Goal: Information Seeking & Learning: Learn about a topic

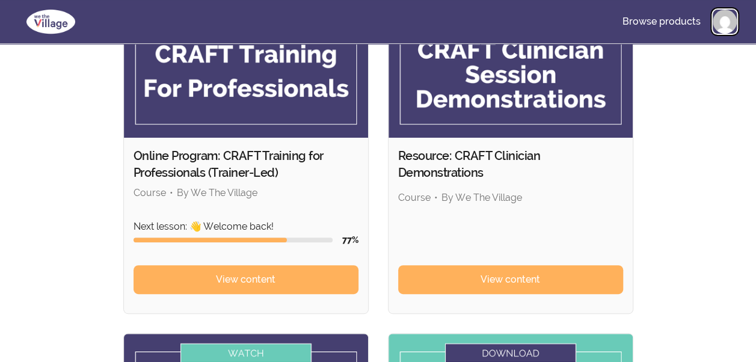
scroll to position [192, 0]
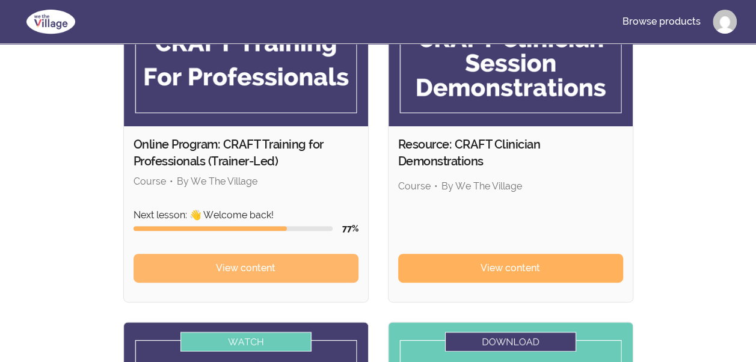
click at [277, 254] on link "View content" at bounding box center [246, 268] width 225 height 29
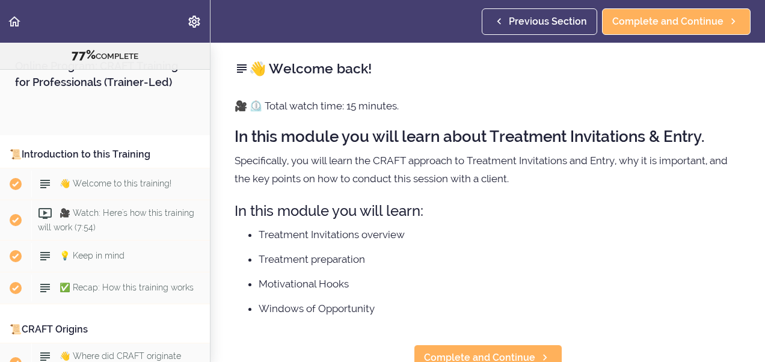
scroll to position [6403, 0]
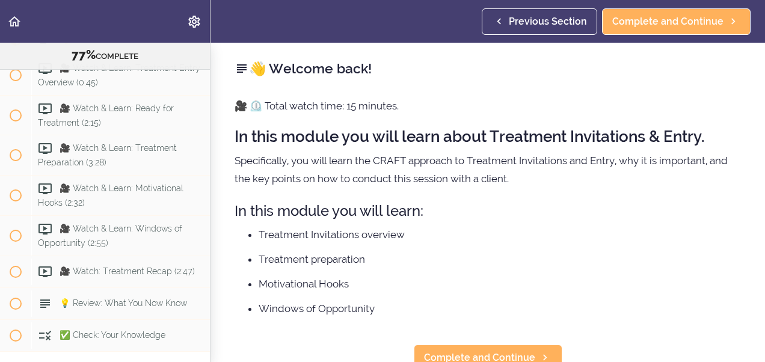
click at [742, 349] on div "👋 Welcome back! 🎥 ⏲️ Total watch time: 15 minutes. In this module you will lear…" at bounding box center [487, 202] width 555 height 319
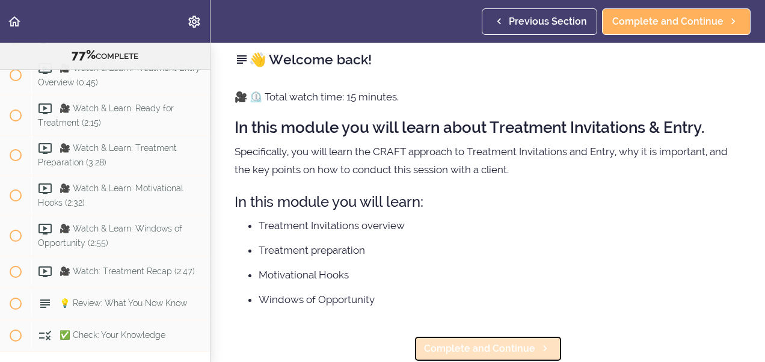
click at [498, 342] on span "Complete and Continue" at bounding box center [479, 349] width 111 height 14
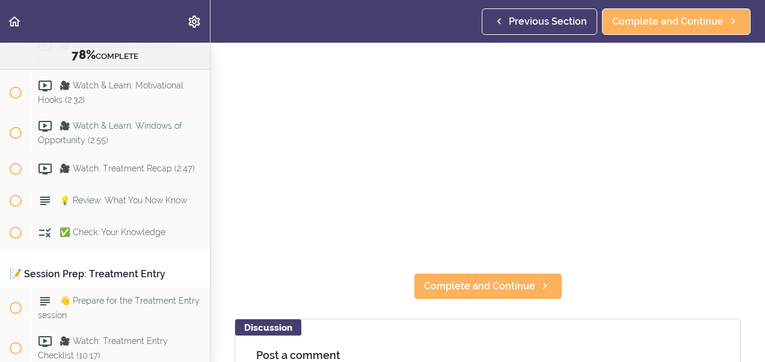
scroll to position [217, 0]
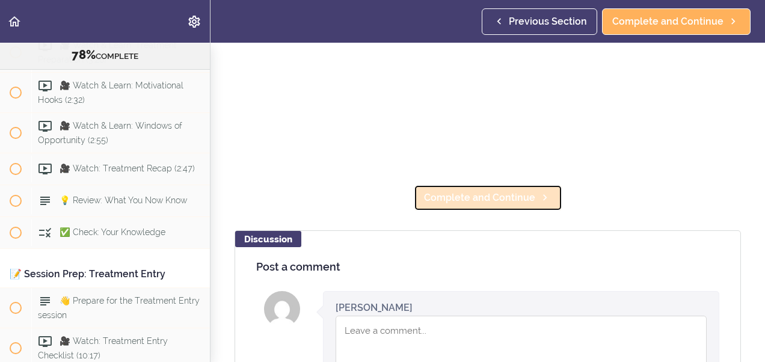
click at [487, 193] on span "Complete and Continue" at bounding box center [479, 198] width 111 height 14
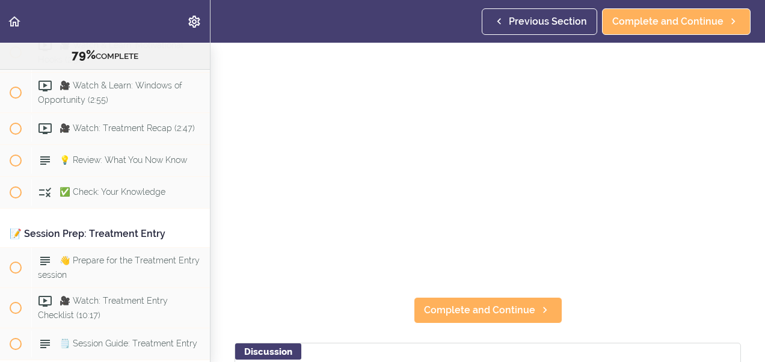
scroll to position [160, 0]
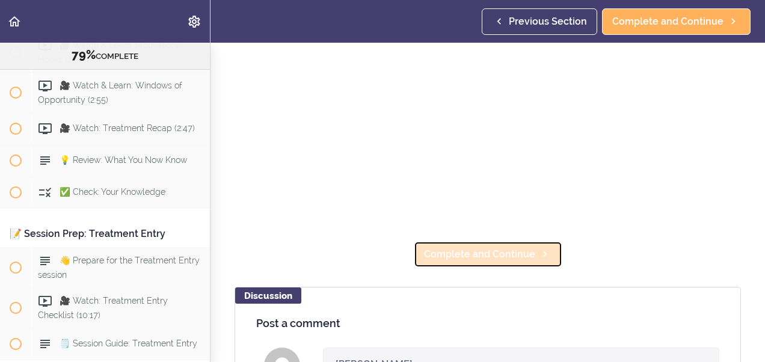
click at [506, 253] on span "Complete and Continue" at bounding box center [479, 254] width 111 height 14
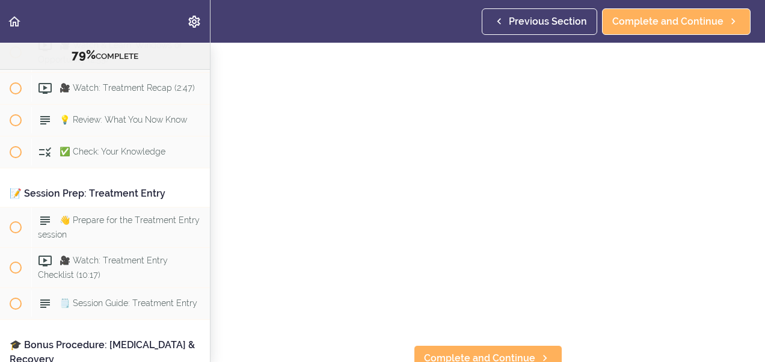
scroll to position [136, 0]
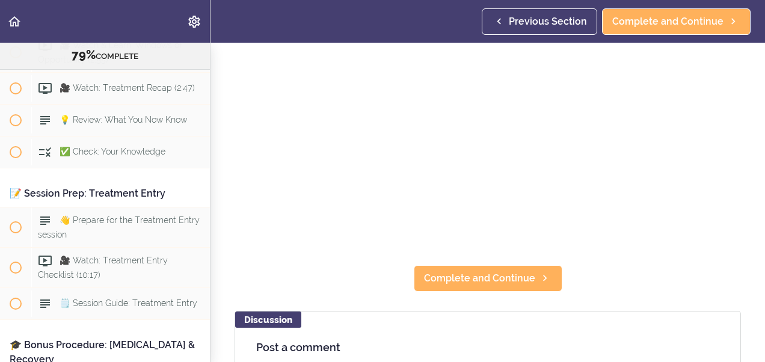
click at [284, 342] on h4 "Post a comment" at bounding box center [487, 348] width 463 height 12
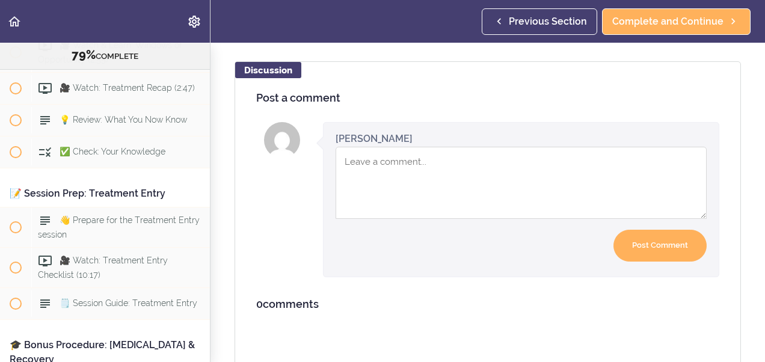
scroll to position [396, 0]
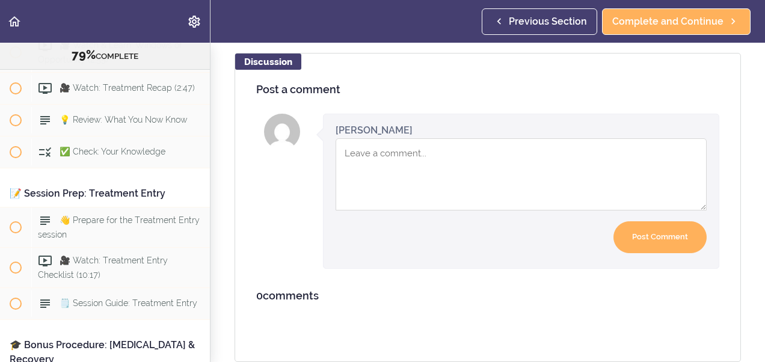
click at [356, 150] on textarea "Comment box" at bounding box center [521, 174] width 371 height 72
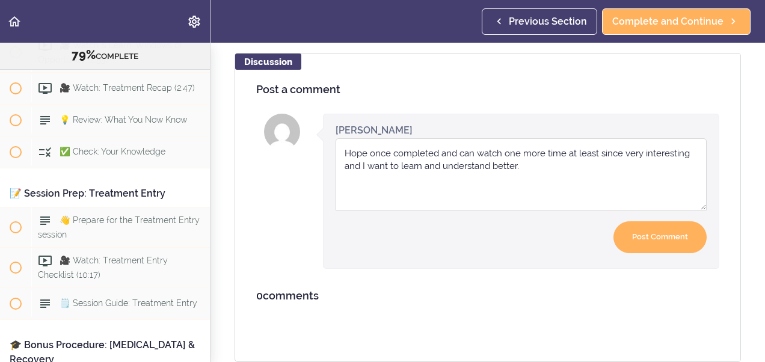
click at [528, 162] on textarea "Hope once completed and can watch one more time at least since very interesting…" at bounding box center [521, 174] width 371 height 72
click at [532, 156] on textarea "Hope once completed and can watch one more time at least since very interesting…" at bounding box center [521, 174] width 371 height 72
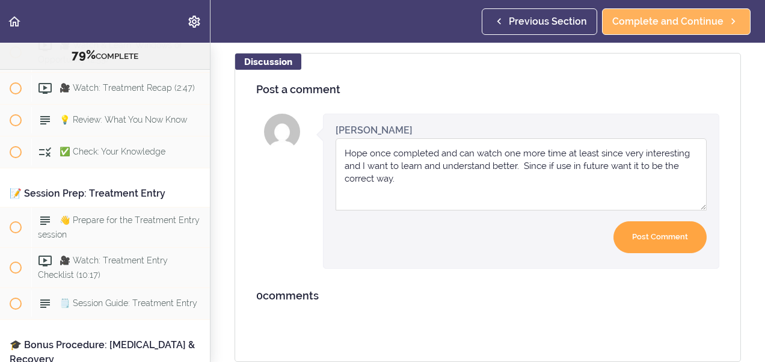
type textarea "Hope once completed and can watch one more time at least since very interesting…"
click at [627, 223] on input "Post Comment" at bounding box center [659, 237] width 93 height 32
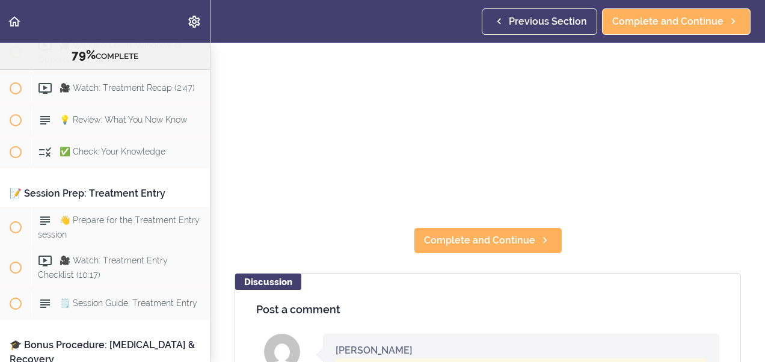
scroll to position [163, 0]
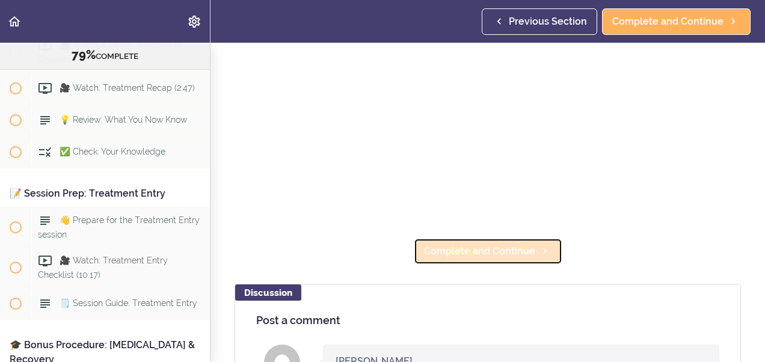
click at [501, 244] on span "Complete and Continue" at bounding box center [479, 251] width 111 height 14
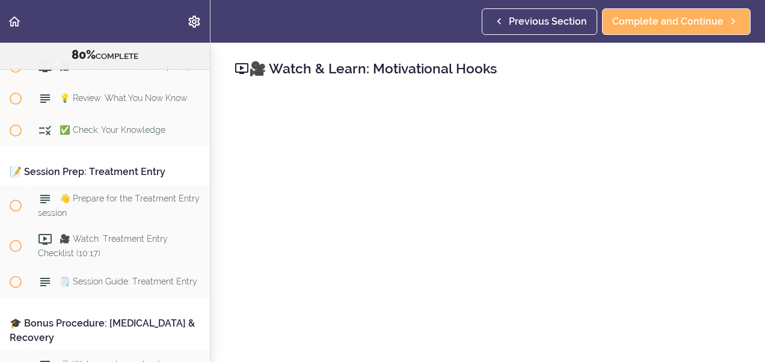
scroll to position [6627, 0]
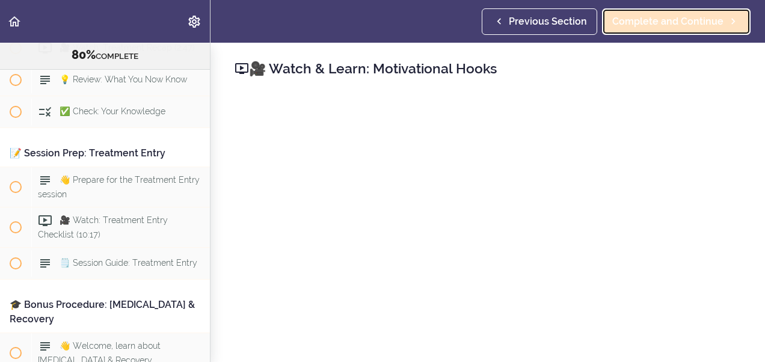
click at [628, 17] on span "Complete and Continue" at bounding box center [667, 21] width 111 height 14
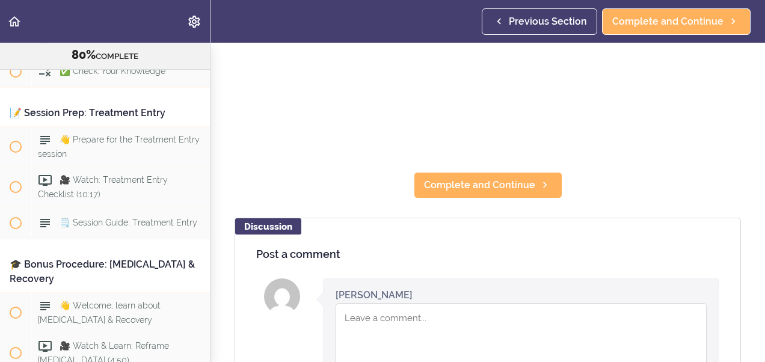
scroll to position [240, 0]
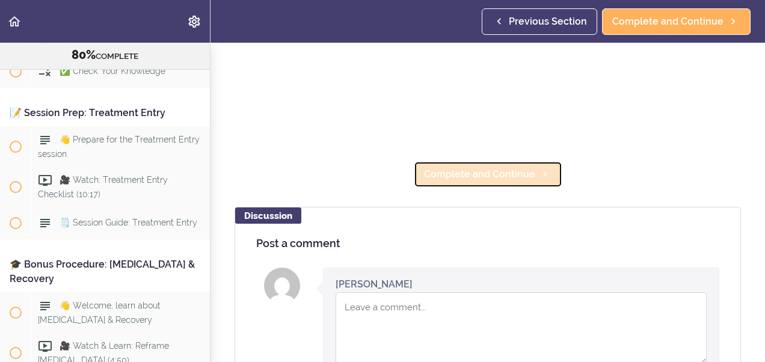
click at [434, 174] on span "Complete and Continue" at bounding box center [479, 174] width 111 height 14
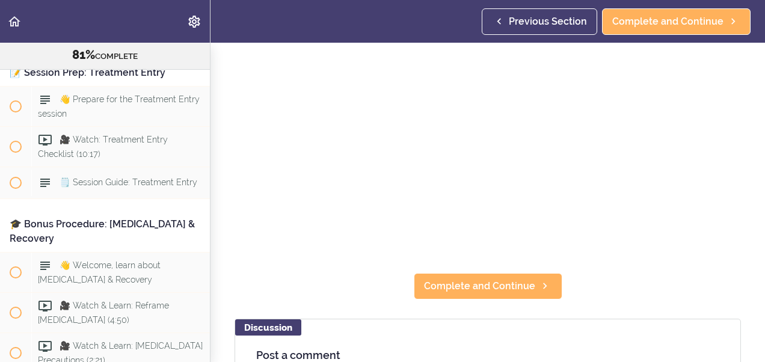
scroll to position [160, 0]
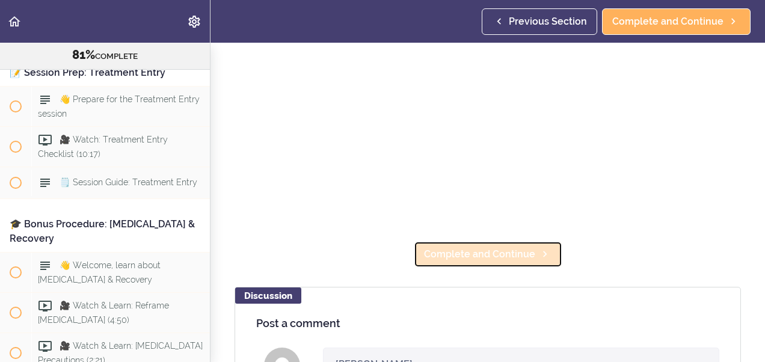
click at [520, 254] on span "Complete and Continue" at bounding box center [479, 254] width 111 height 14
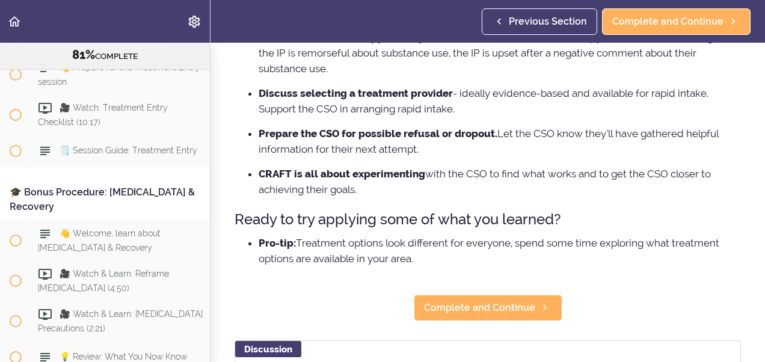
scroll to position [256, 0]
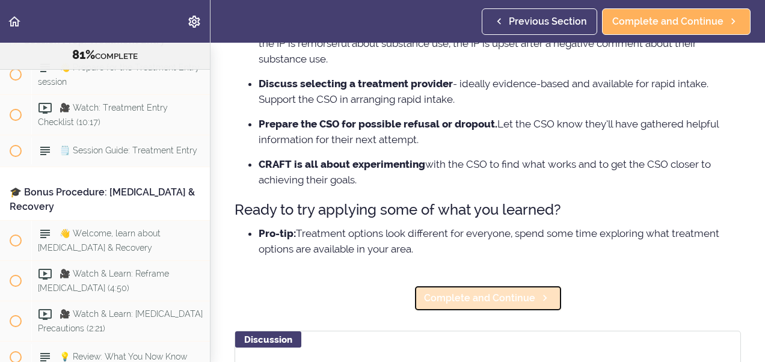
click at [509, 304] on span "Complete and Continue" at bounding box center [479, 298] width 111 height 14
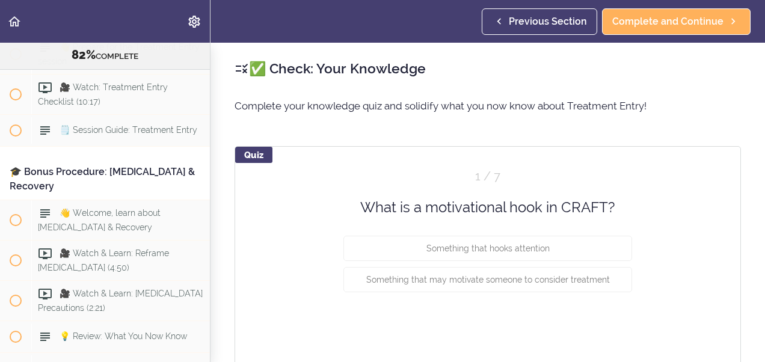
scroll to position [6771, 0]
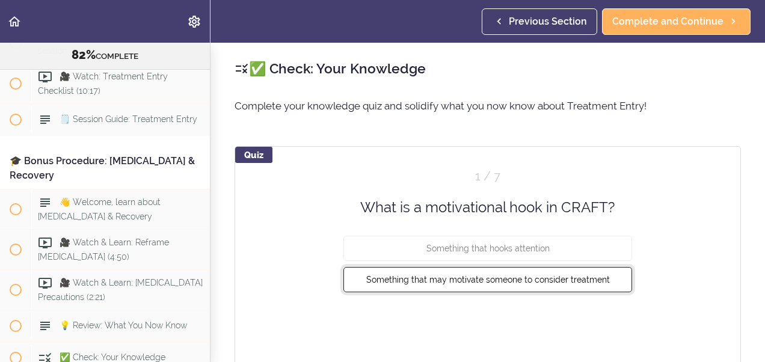
click at [458, 280] on span "Something that may motivate someone to consider treatment" at bounding box center [488, 280] width 244 height 10
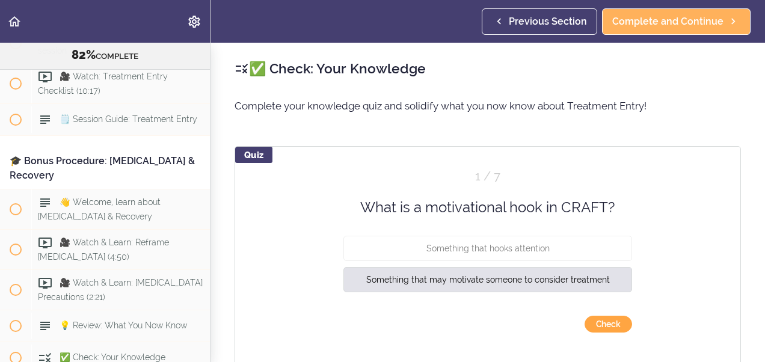
click at [595, 326] on button "Check" at bounding box center [609, 324] width 48 height 17
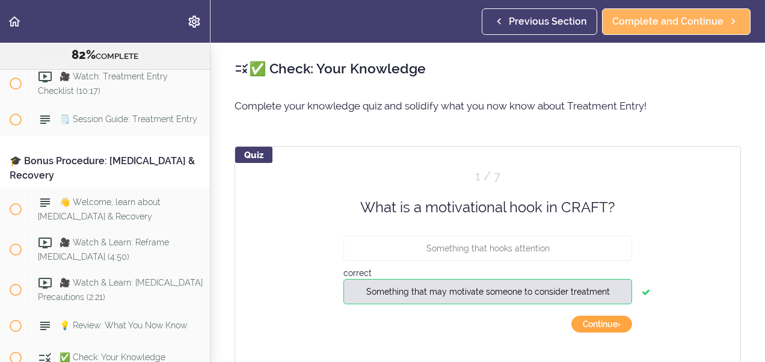
click at [595, 324] on button "Continue ›" at bounding box center [601, 324] width 61 height 17
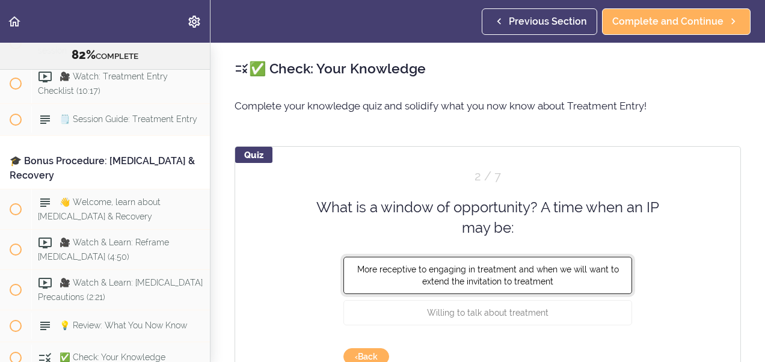
click at [549, 275] on button "More receptive to engaging in treatment and when we will want to extend the inv…" at bounding box center [487, 274] width 289 height 37
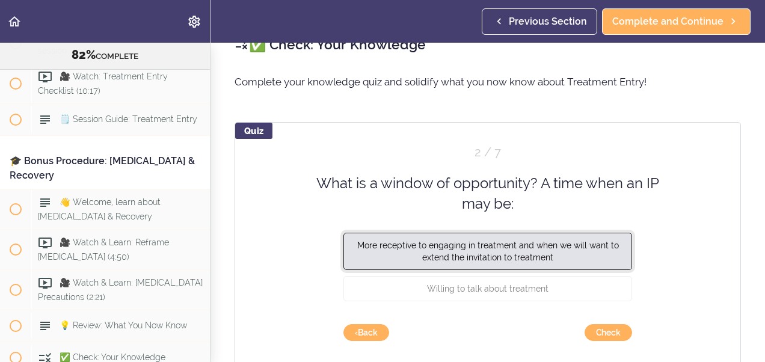
scroll to position [64, 0]
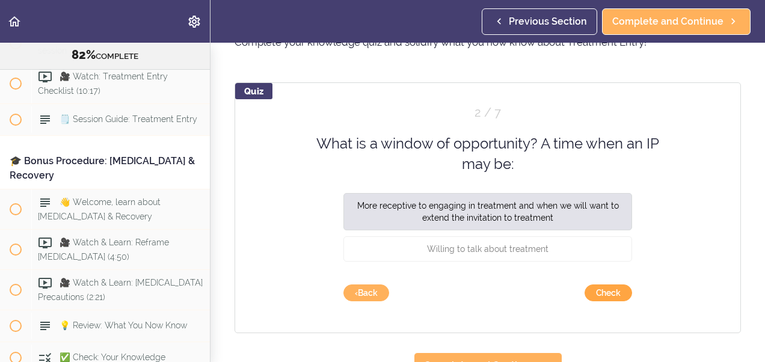
click at [589, 294] on button "Check" at bounding box center [609, 292] width 48 height 17
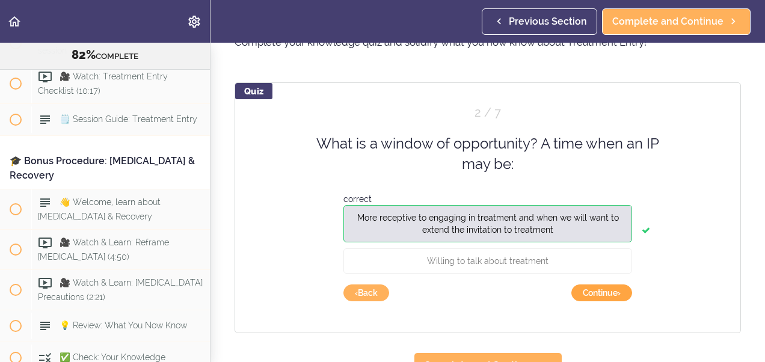
click at [605, 294] on button "Continue ›" at bounding box center [601, 292] width 61 height 17
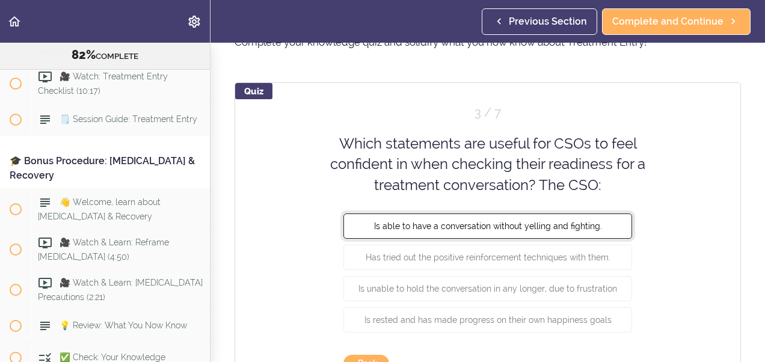
click at [559, 231] on button "Is able to have a conversation without yelling and fighting." at bounding box center [487, 226] width 289 height 25
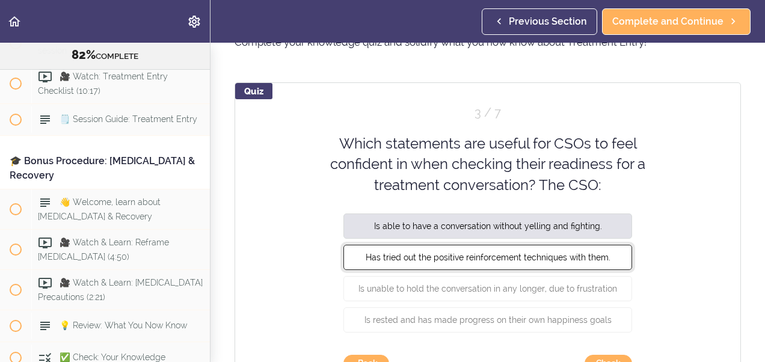
click at [557, 262] on button "Has tried out the positive reinforcement techniques with them." at bounding box center [487, 257] width 289 height 25
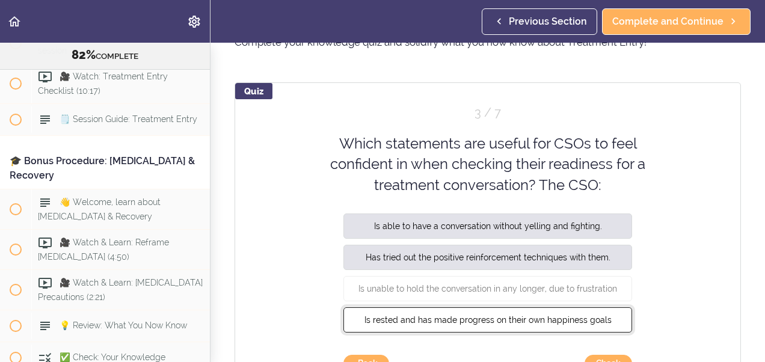
click at [554, 315] on span "Is rested and has made progress on their own happiness goals" at bounding box center [487, 320] width 247 height 10
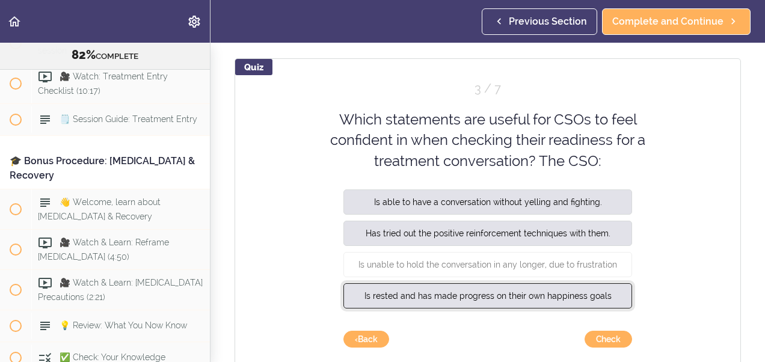
scroll to position [152, 0]
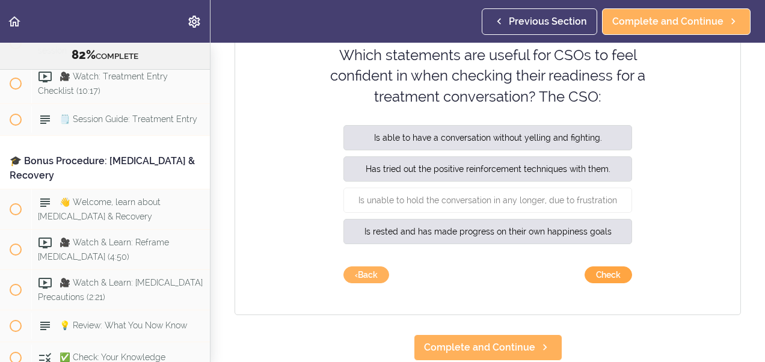
click at [606, 273] on button "Check" at bounding box center [609, 274] width 48 height 17
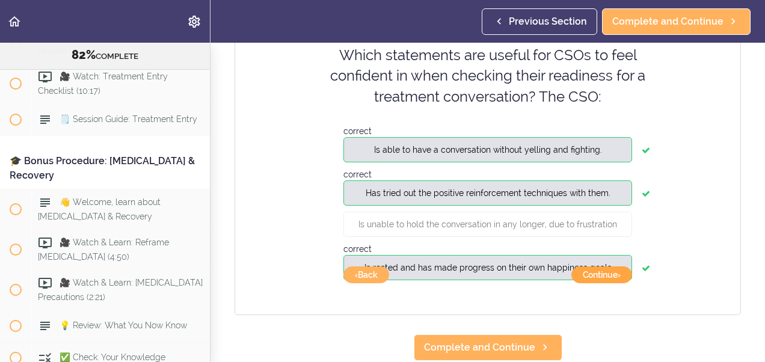
click at [600, 268] on button "Continue ›" at bounding box center [601, 274] width 61 height 17
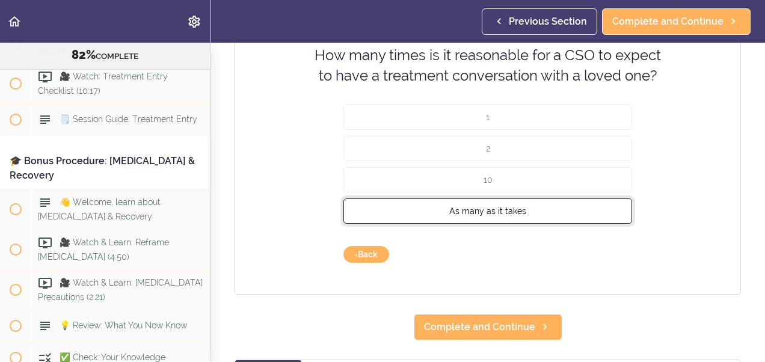
click at [502, 207] on span "As many as it takes" at bounding box center [487, 211] width 77 height 10
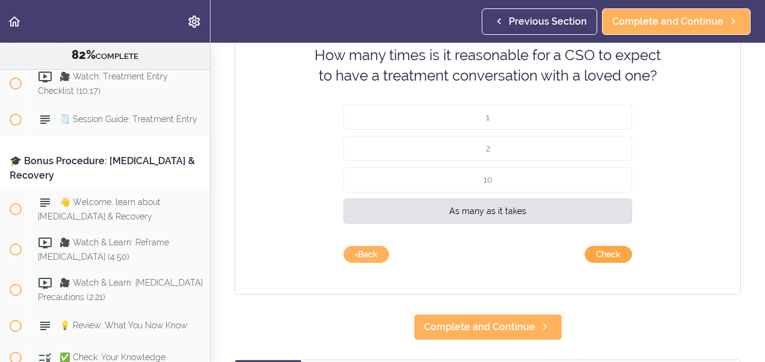
click at [596, 254] on button "Check" at bounding box center [609, 254] width 48 height 17
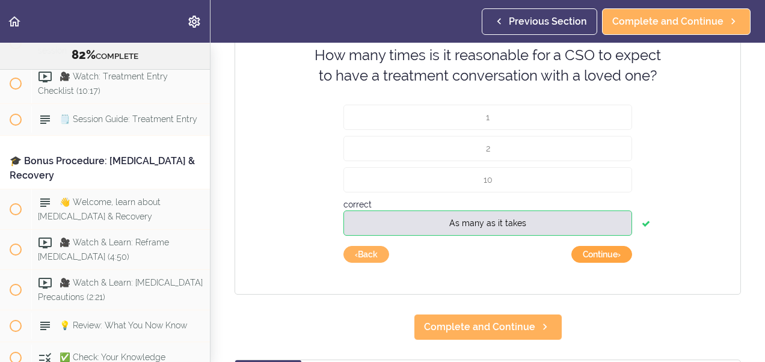
click at [596, 254] on button "Continue ›" at bounding box center [601, 254] width 61 height 17
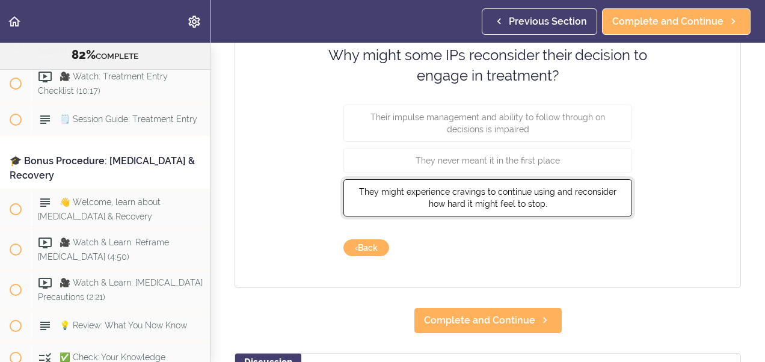
click at [528, 198] on span "They might experience cravings to continue using and reconsider how hard it mig…" at bounding box center [487, 197] width 257 height 22
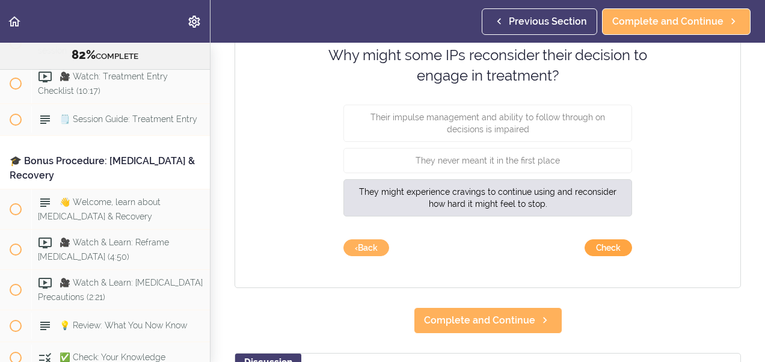
click at [600, 246] on button "Check" at bounding box center [609, 247] width 48 height 17
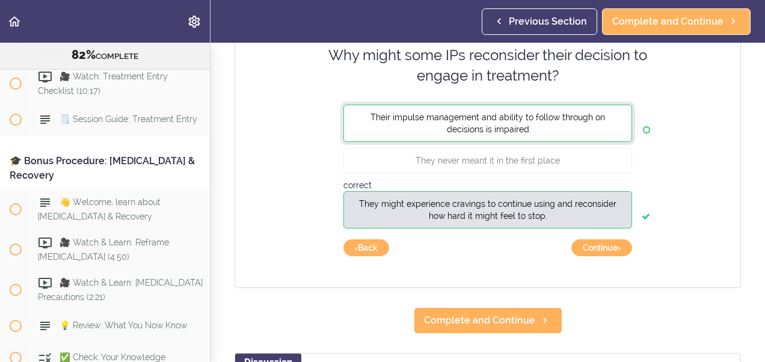
click at [570, 131] on button "Their impulse management and ability to follow through on decisions is impaired" at bounding box center [487, 122] width 289 height 37
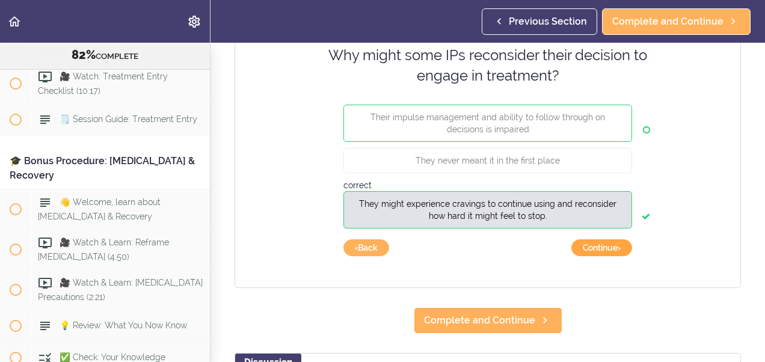
click at [582, 245] on button "Continue ›" at bounding box center [601, 247] width 61 height 17
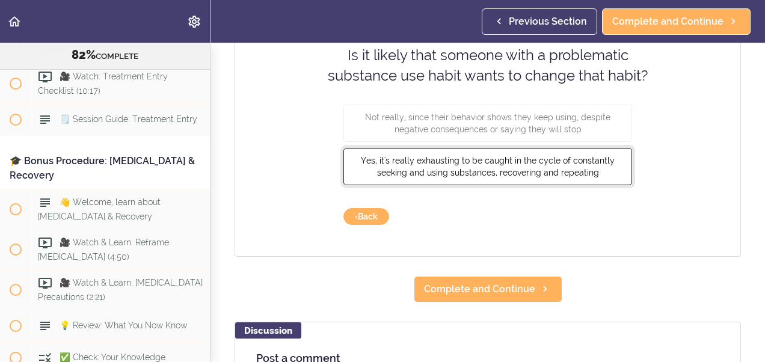
click at [502, 159] on span "Yes, it's really exhausting to be caught in the cycle of constantly seeking and…" at bounding box center [488, 166] width 254 height 22
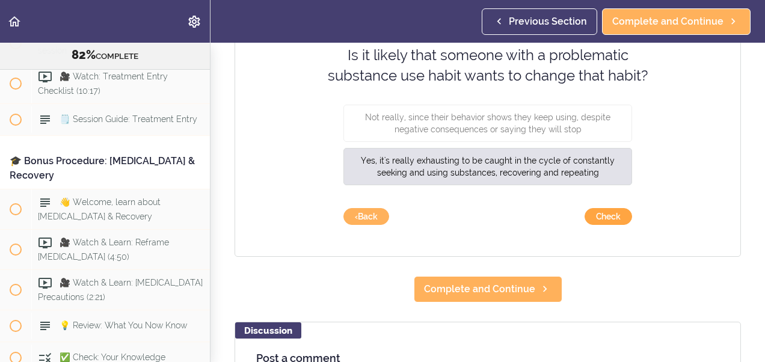
click at [591, 217] on button "Check" at bounding box center [609, 216] width 48 height 17
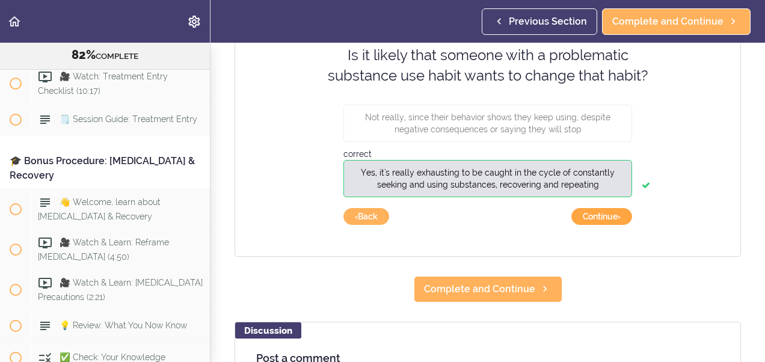
click at [591, 217] on button "Continue ›" at bounding box center [601, 216] width 61 height 17
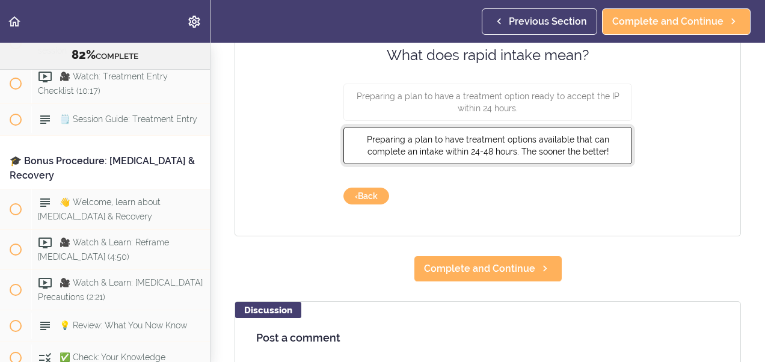
click at [474, 141] on span "Preparing a plan to have treatment options available that can complete an intak…" at bounding box center [488, 146] width 242 height 22
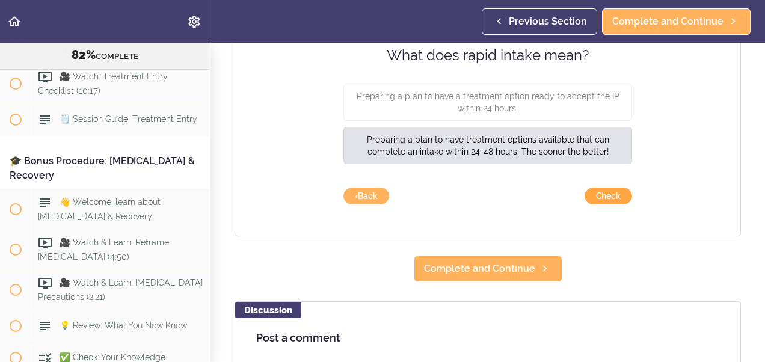
click at [592, 199] on button "Check" at bounding box center [609, 196] width 48 height 17
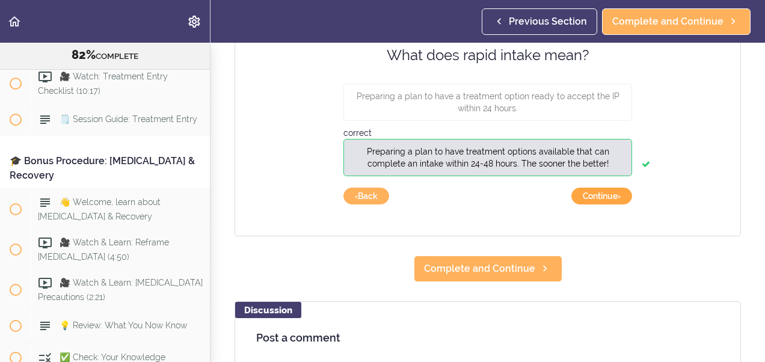
click at [592, 200] on button "Continue ›" at bounding box center [601, 196] width 61 height 17
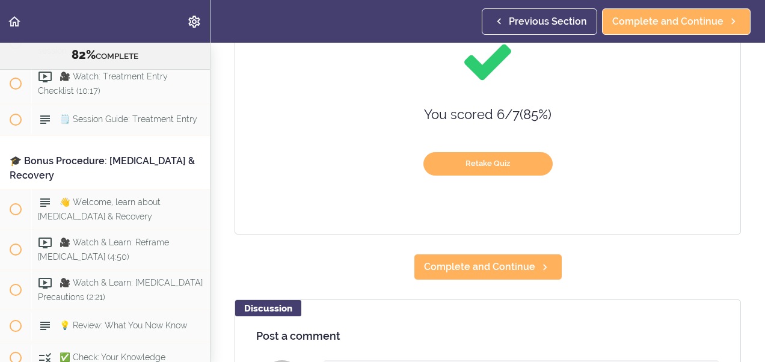
scroll to position [171, 0]
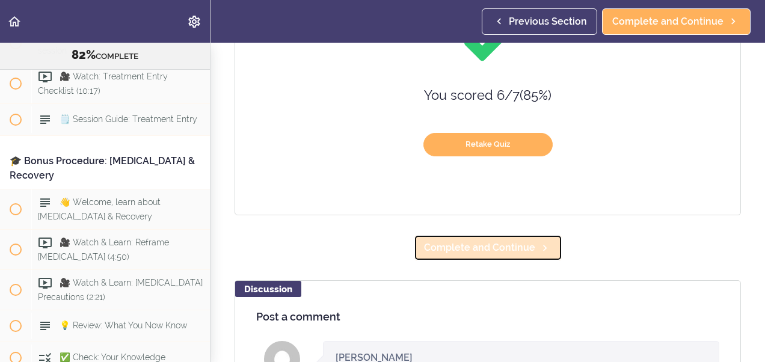
click at [547, 249] on link "Complete and Continue" at bounding box center [488, 248] width 149 height 26
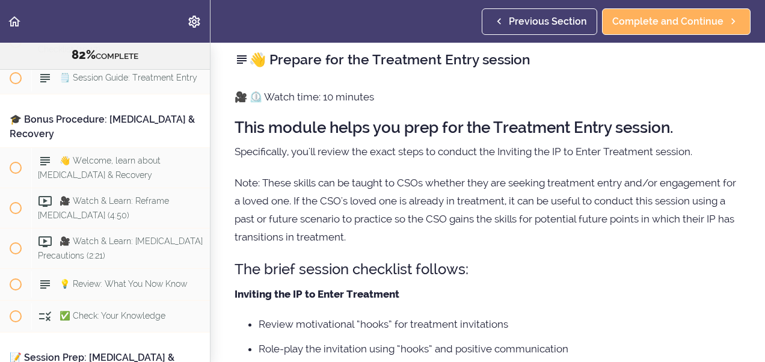
click at [541, 257] on div "🎥 ⏲️ Watch time: 10 minutes This module helps you prep for the Treatment Entry …" at bounding box center [488, 292] width 506 height 408
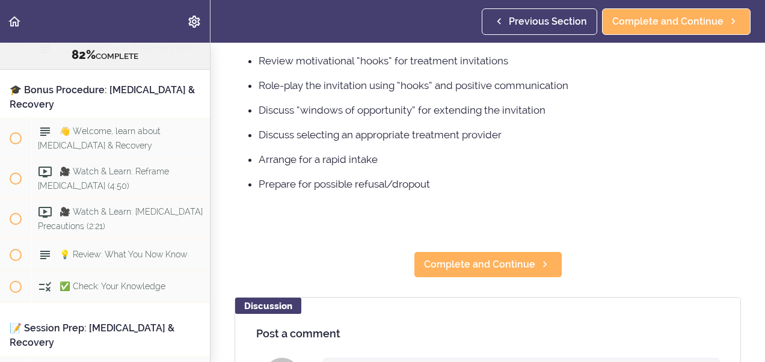
scroll to position [328, 0]
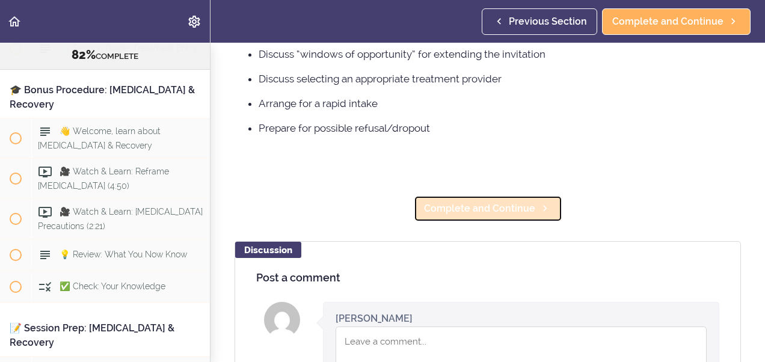
click at [494, 215] on span "Complete and Continue" at bounding box center [479, 208] width 111 height 14
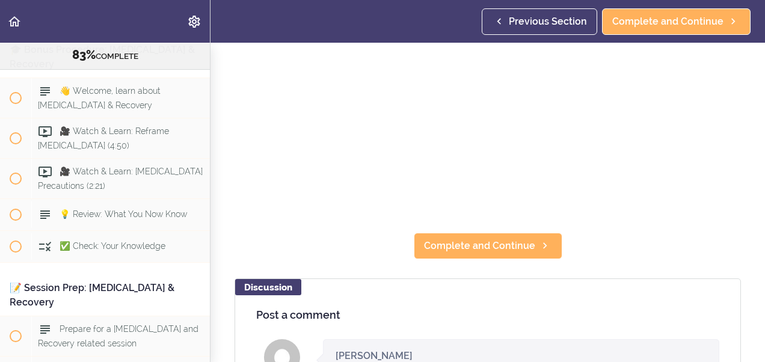
scroll to position [217, 0]
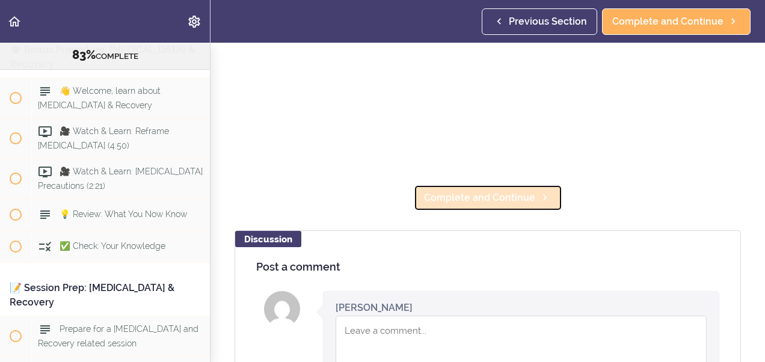
click at [495, 198] on span "Complete and Continue" at bounding box center [479, 198] width 111 height 14
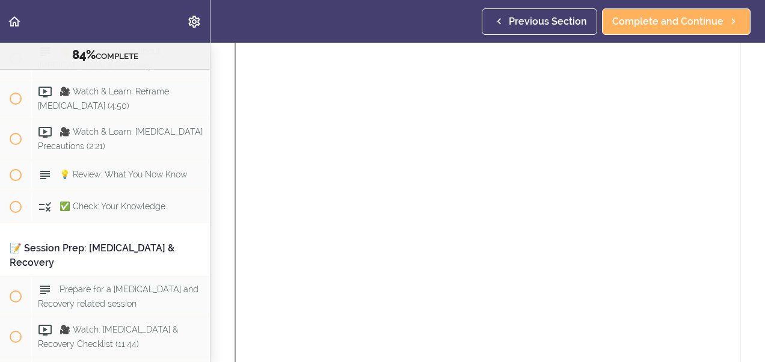
scroll to position [241, 0]
click at [754, 337] on section "Online Program: CRAFT Training for Professionals (Trainer-Led) 84% COMPLETE 📜In…" at bounding box center [382, 202] width 765 height 319
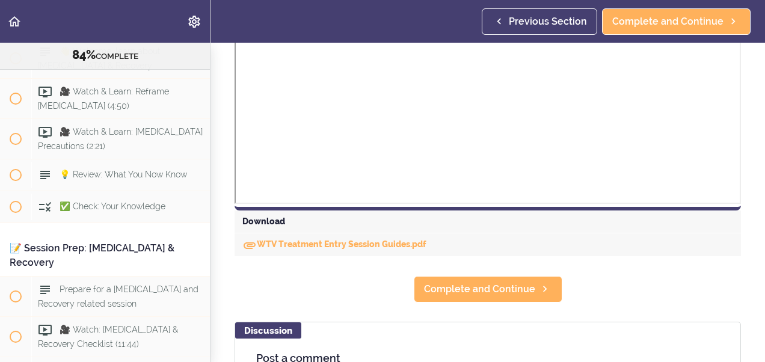
scroll to position [521, 0]
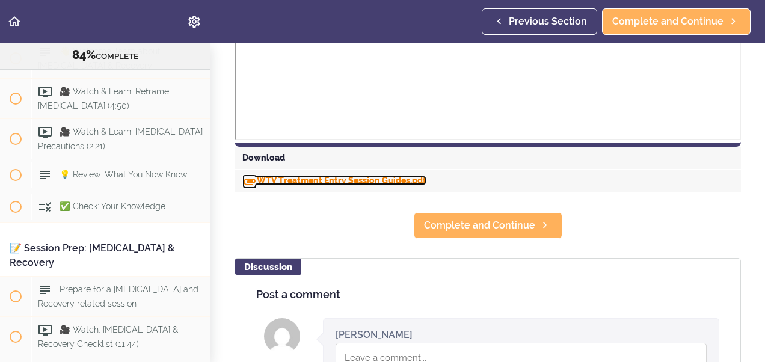
click at [367, 183] on link "WTV Treatment Entry Session Guides.pdf" at bounding box center [334, 181] width 184 height 10
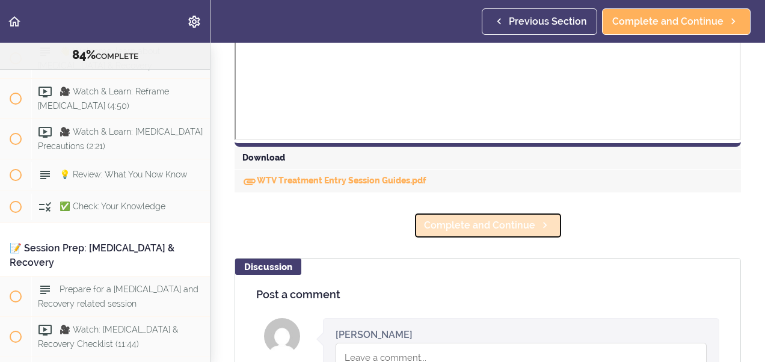
click at [492, 226] on span "Complete and Continue" at bounding box center [479, 225] width 111 height 14
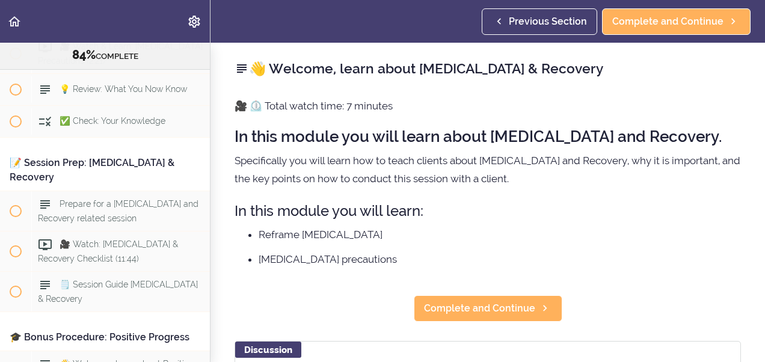
scroll to position [7, 0]
